Goal: Information Seeking & Learning: Learn about a topic

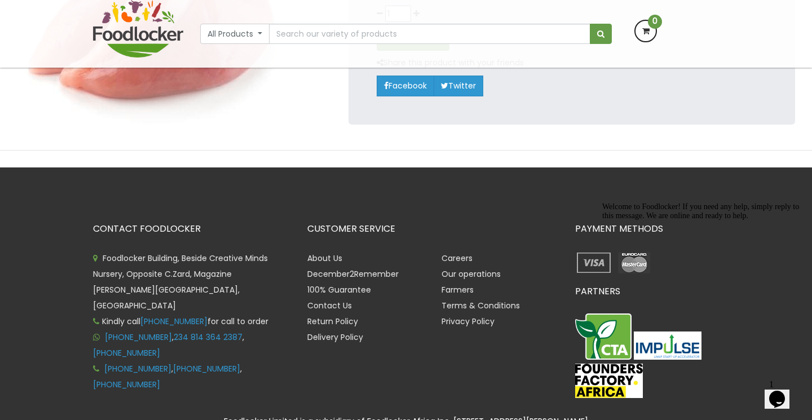
scroll to position [300, 0]
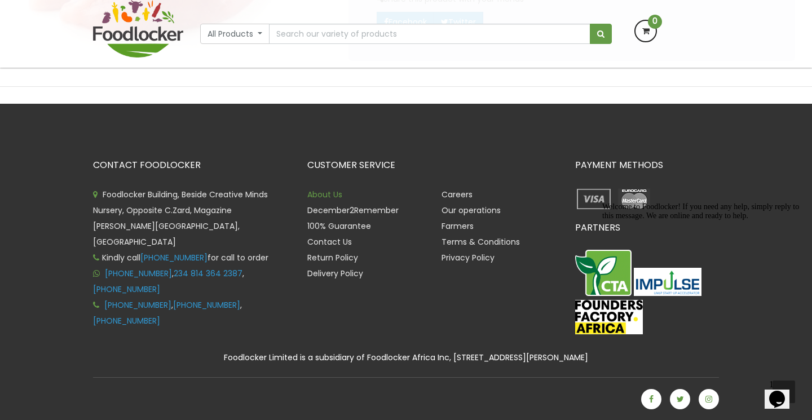
click at [330, 195] on link "About Us" at bounding box center [324, 194] width 35 height 11
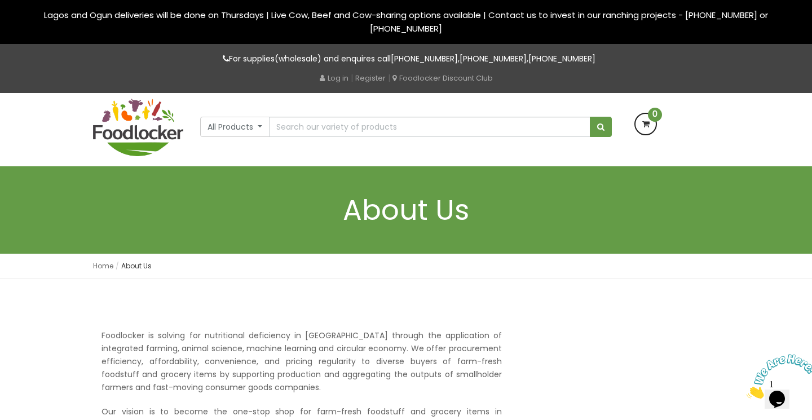
click at [116, 333] on p "Foodlocker is solving for nutritional deficiency in Africa through the applicat…" at bounding box center [301, 361] width 400 height 65
copy p "Foodlocker"
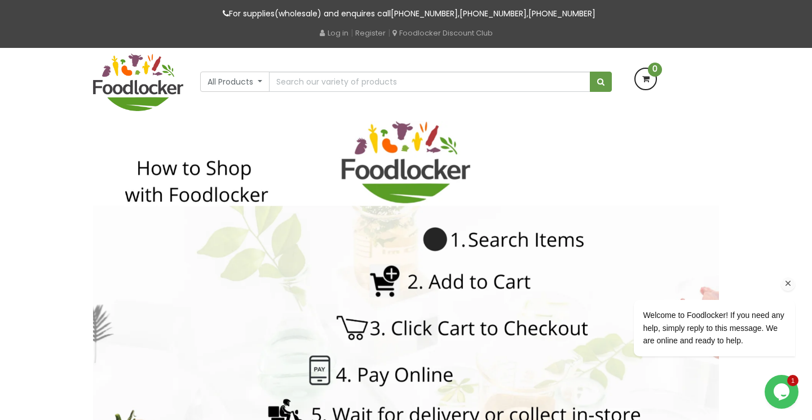
scroll to position [8, 0]
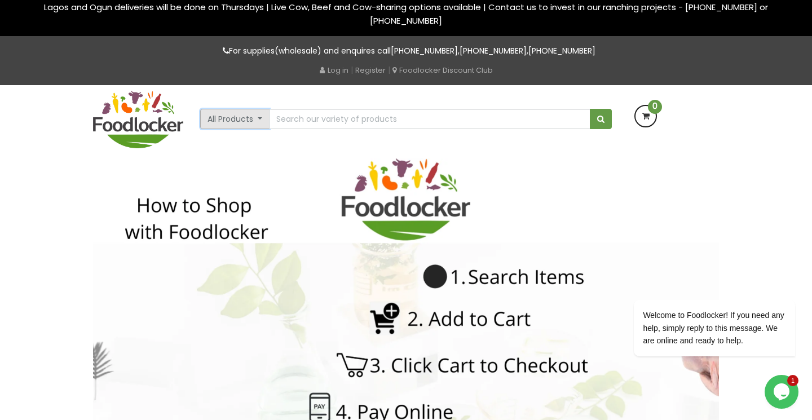
click at [263, 122] on button "All Products" at bounding box center [234, 119] width 69 height 20
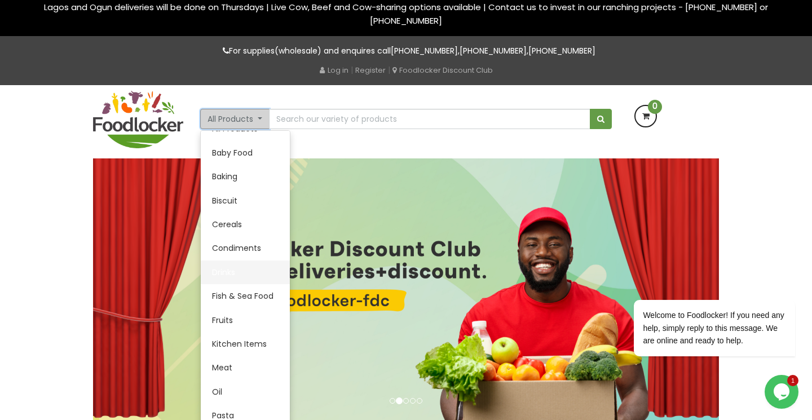
scroll to position [19, 0]
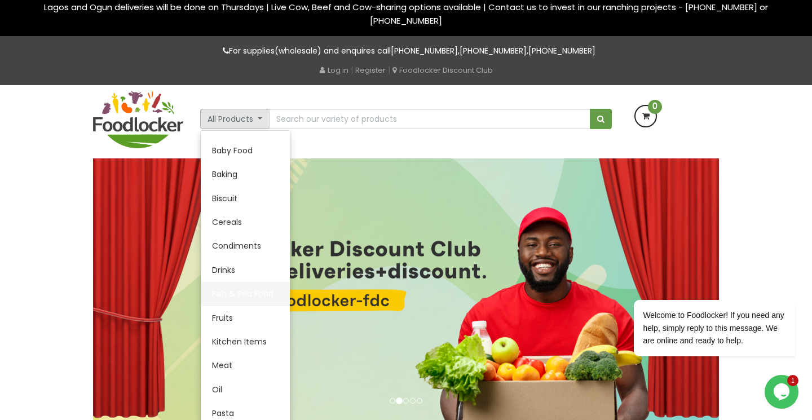
click at [243, 295] on link "Fish & Sea Food" at bounding box center [245, 294] width 89 height 24
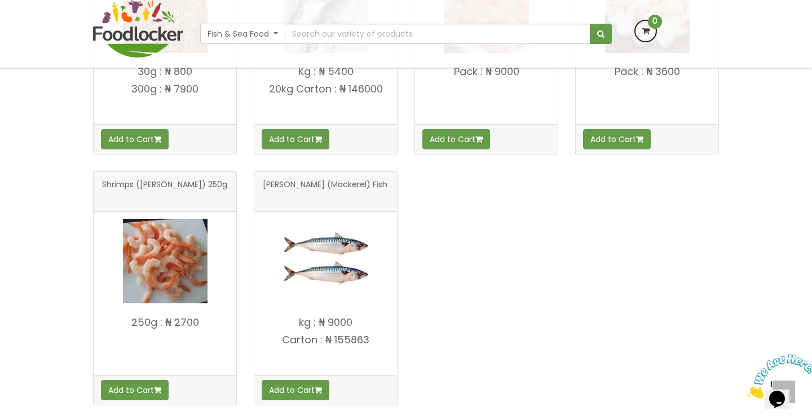
scroll to position [365, 0]
